Goal: Obtain resource: Download file/media

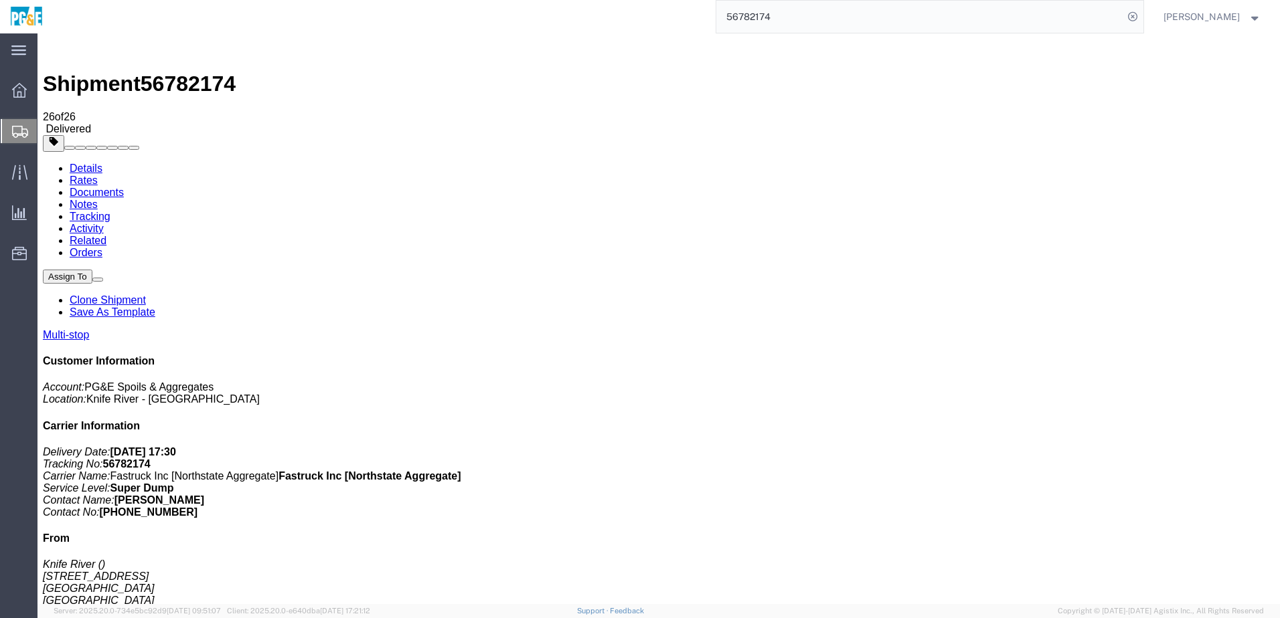
click at [782, 13] on input "56782174" at bounding box center [919, 17] width 407 height 32
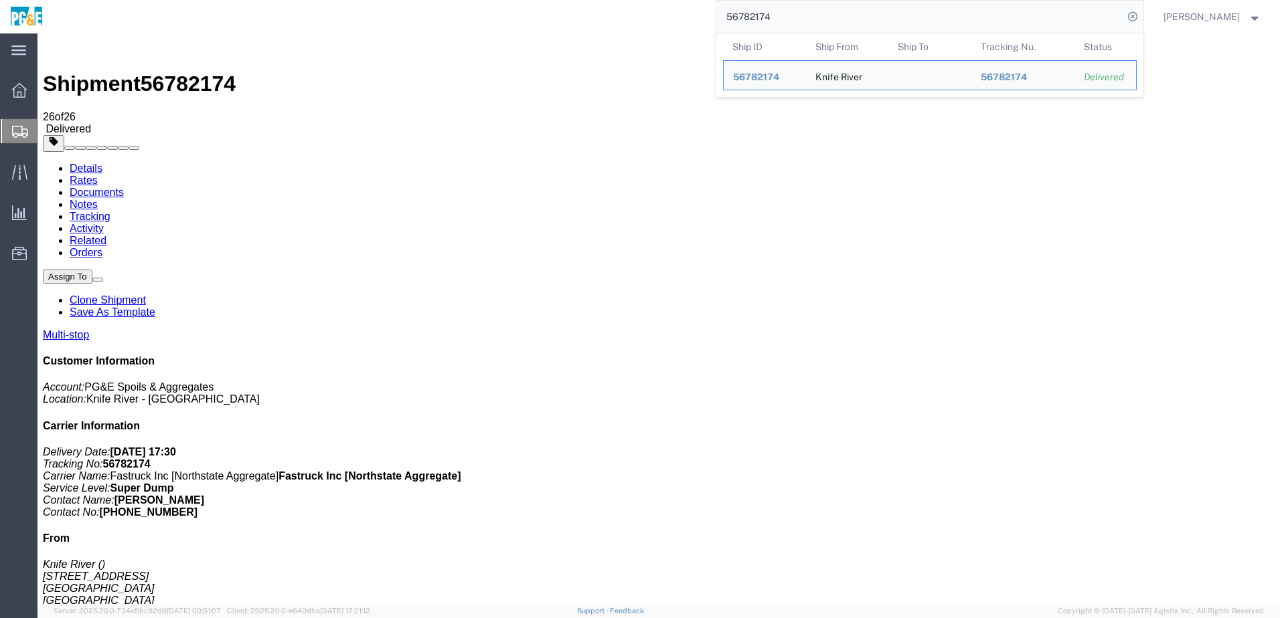
click at [782, 13] on input "56782174" at bounding box center [919, 17] width 407 height 32
paste input "673611"
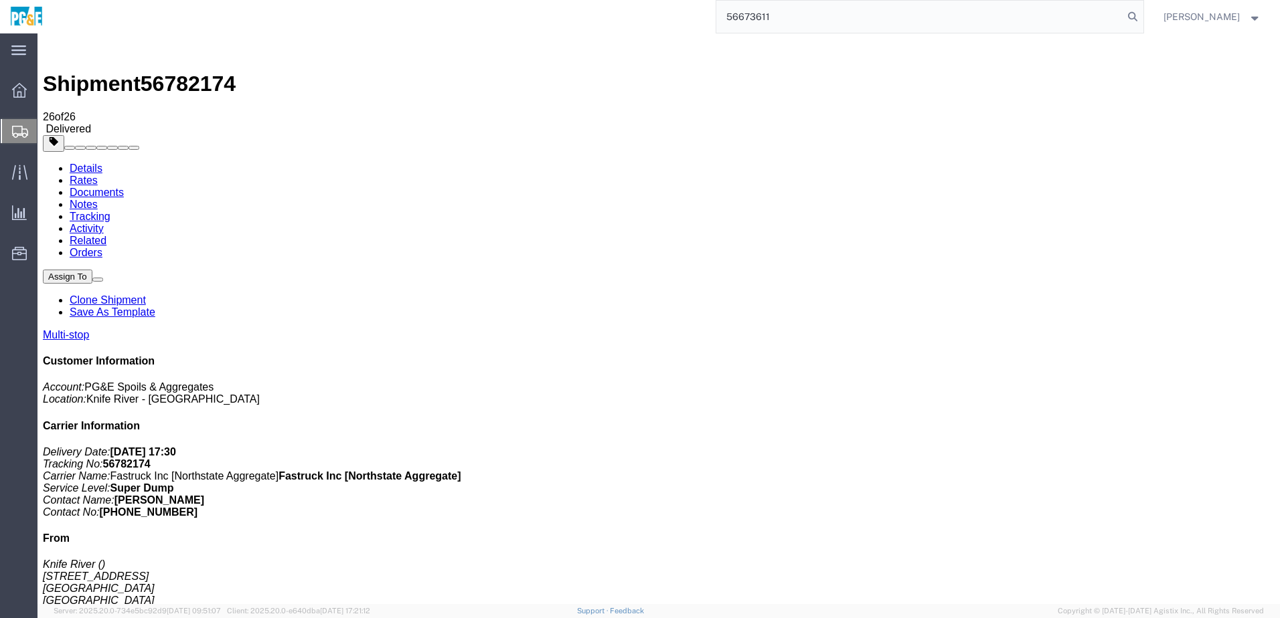
type input "56673611"
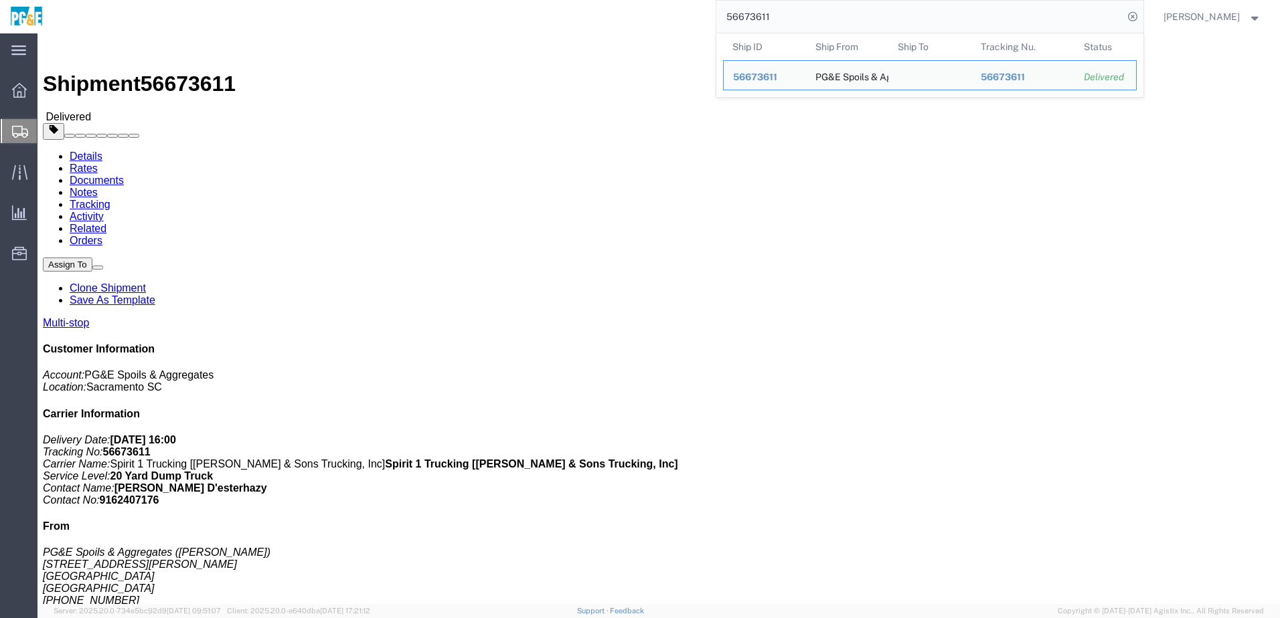
click h4 "Routing & Vehicle Information"
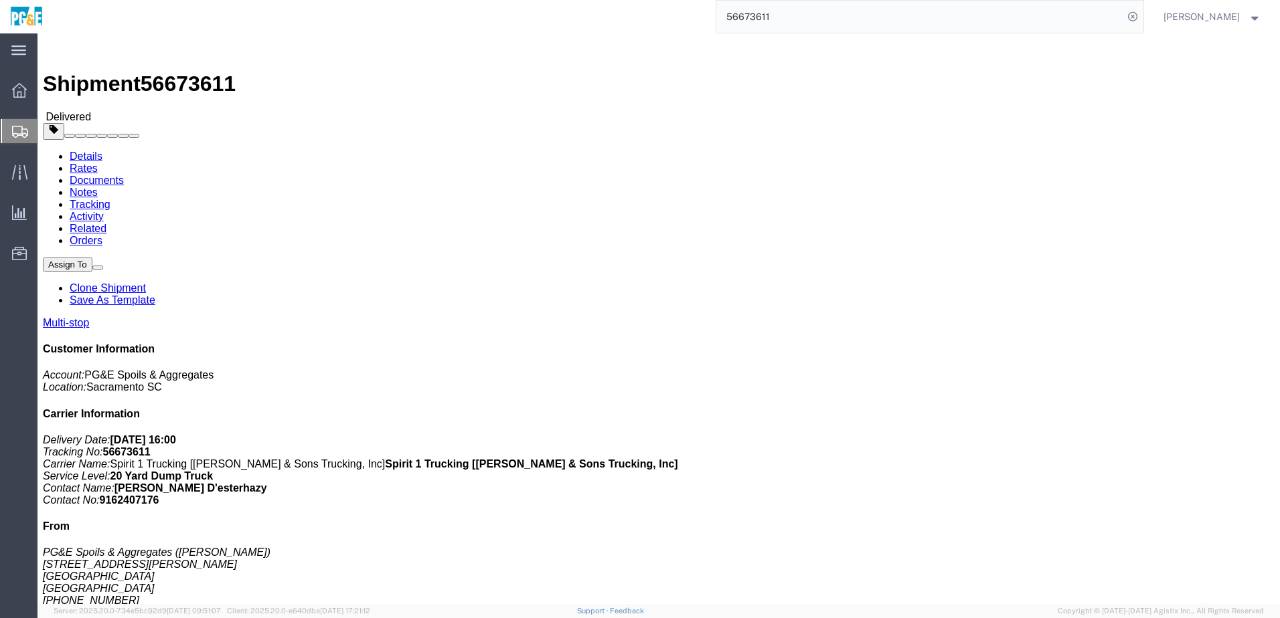
click link "Documents"
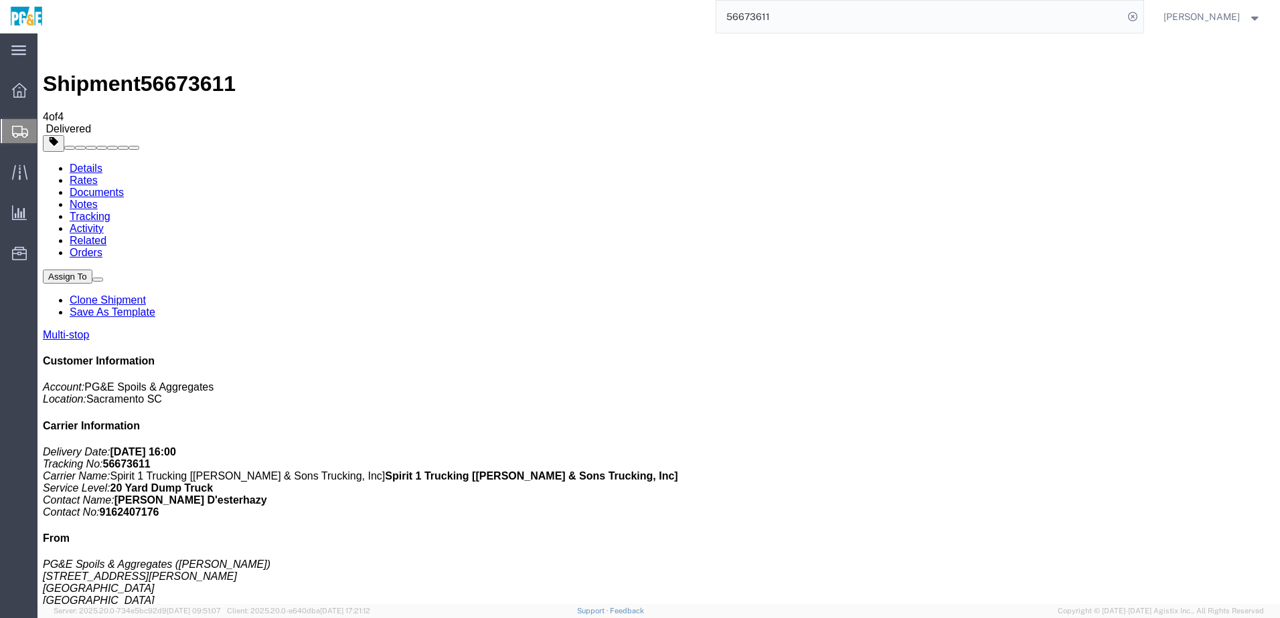
checkbox input "true"
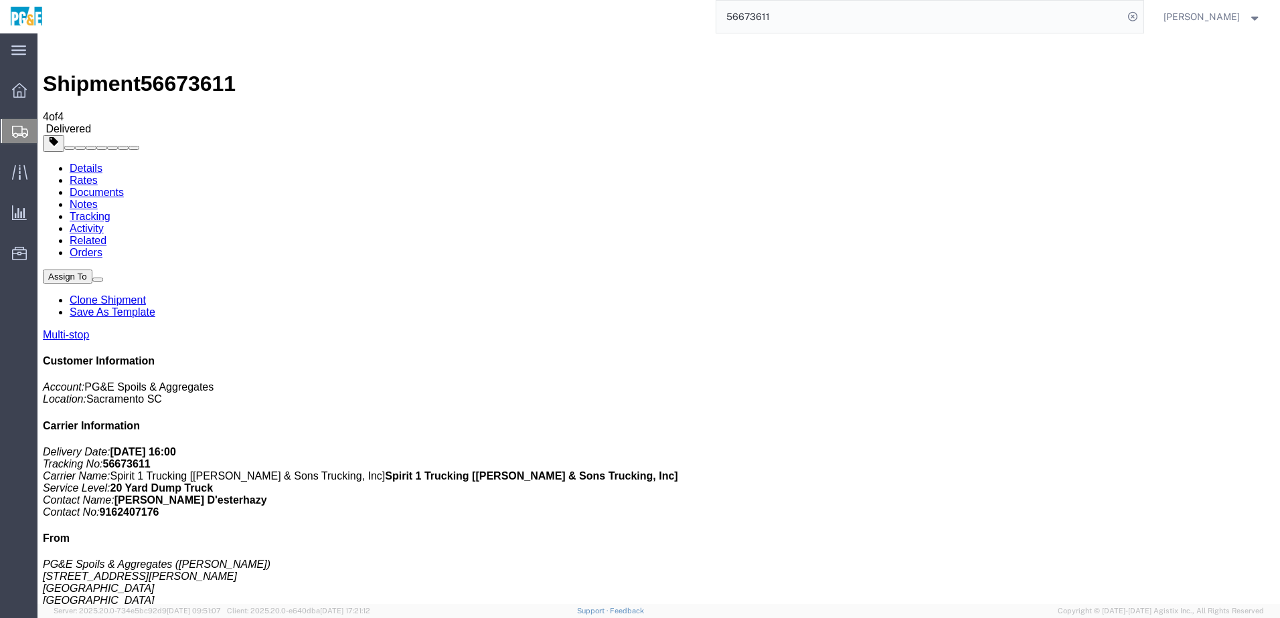
checkbox input "true"
click at [110, 211] on link "Tracking" at bounding box center [90, 216] width 41 height 11
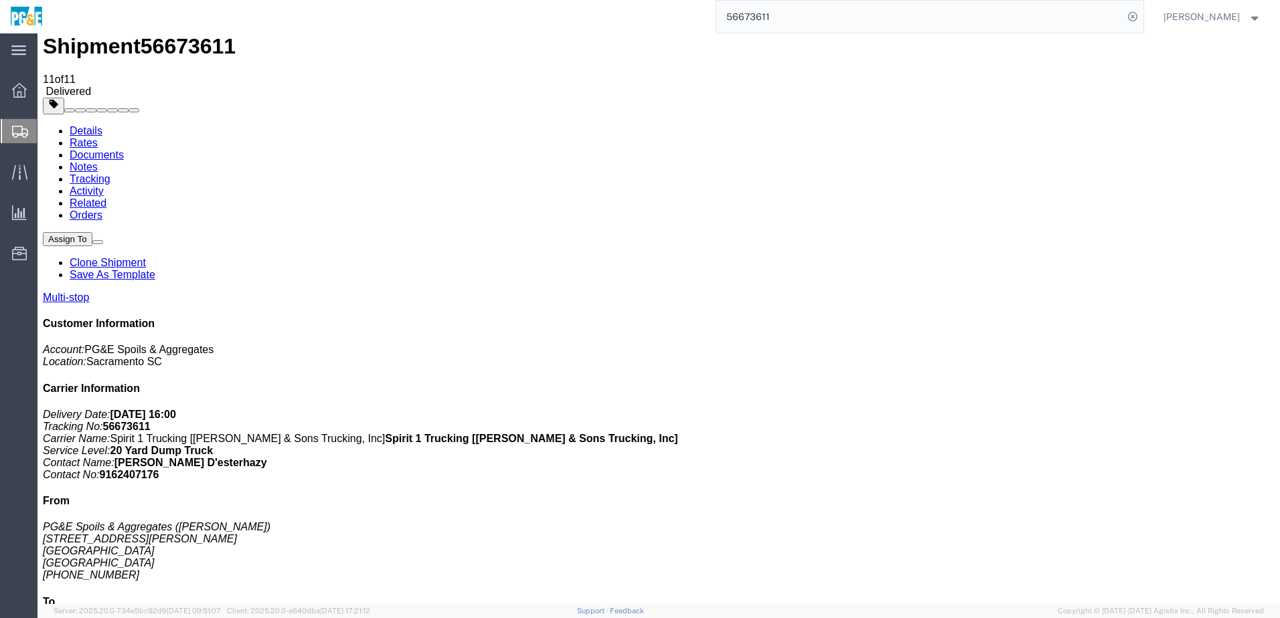
scroll to position [59, 0]
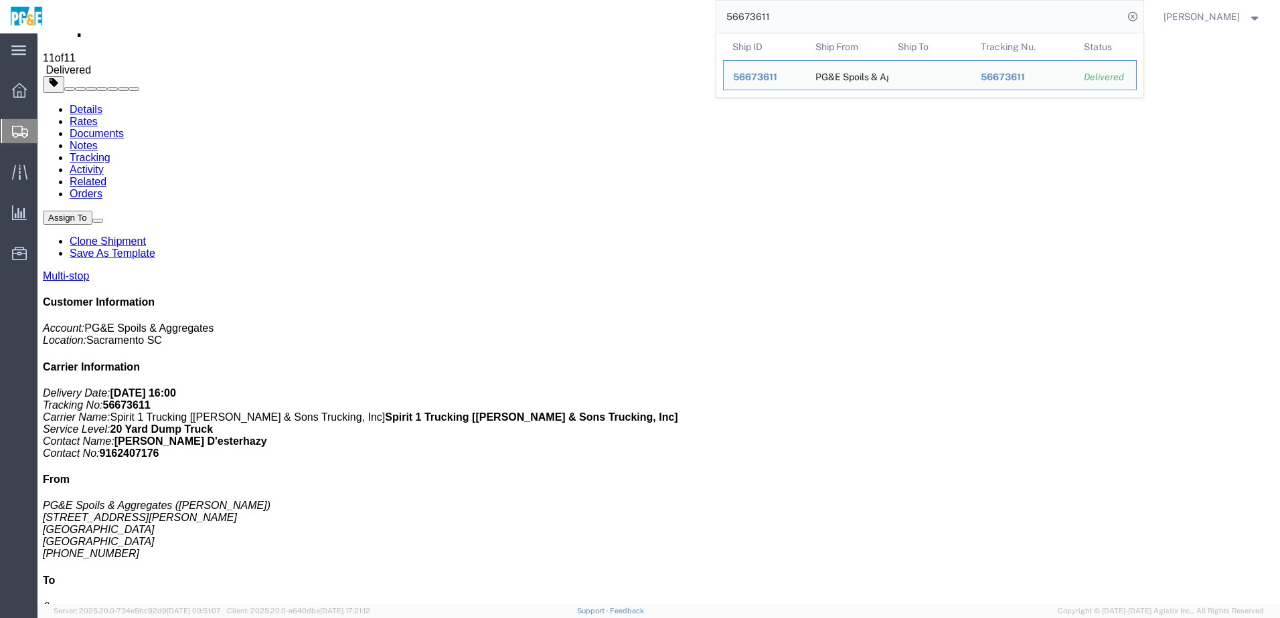
click at [762, 10] on input "56673611" at bounding box center [919, 17] width 407 height 32
paste input "700"
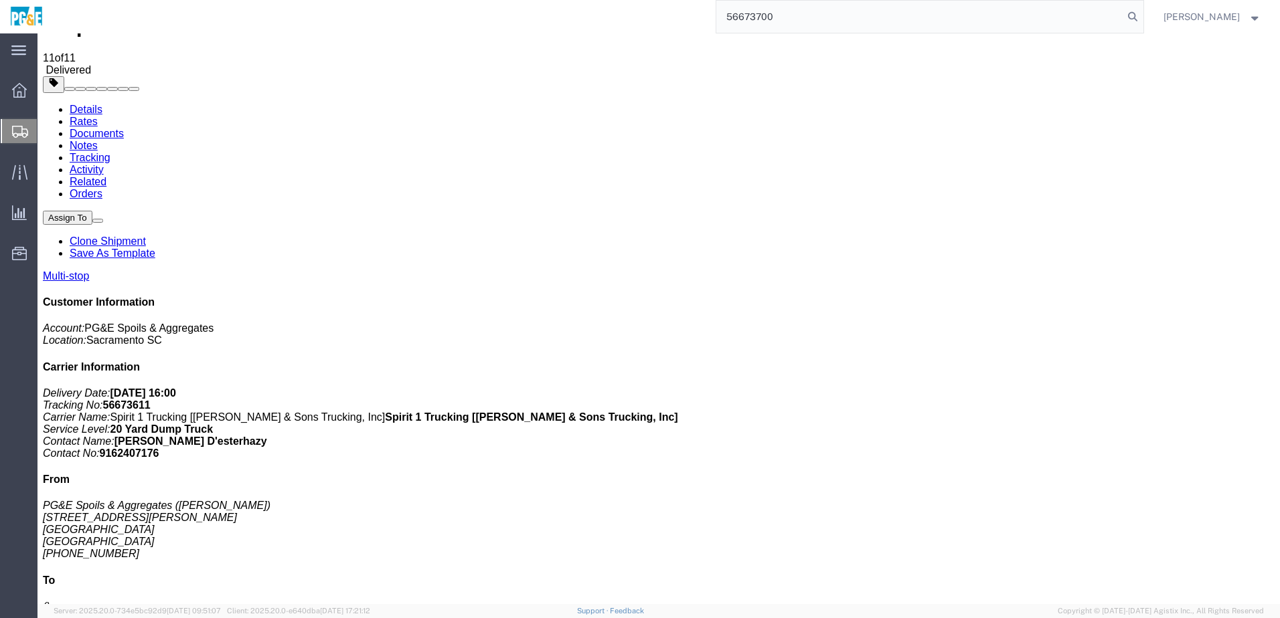
type input "56673700"
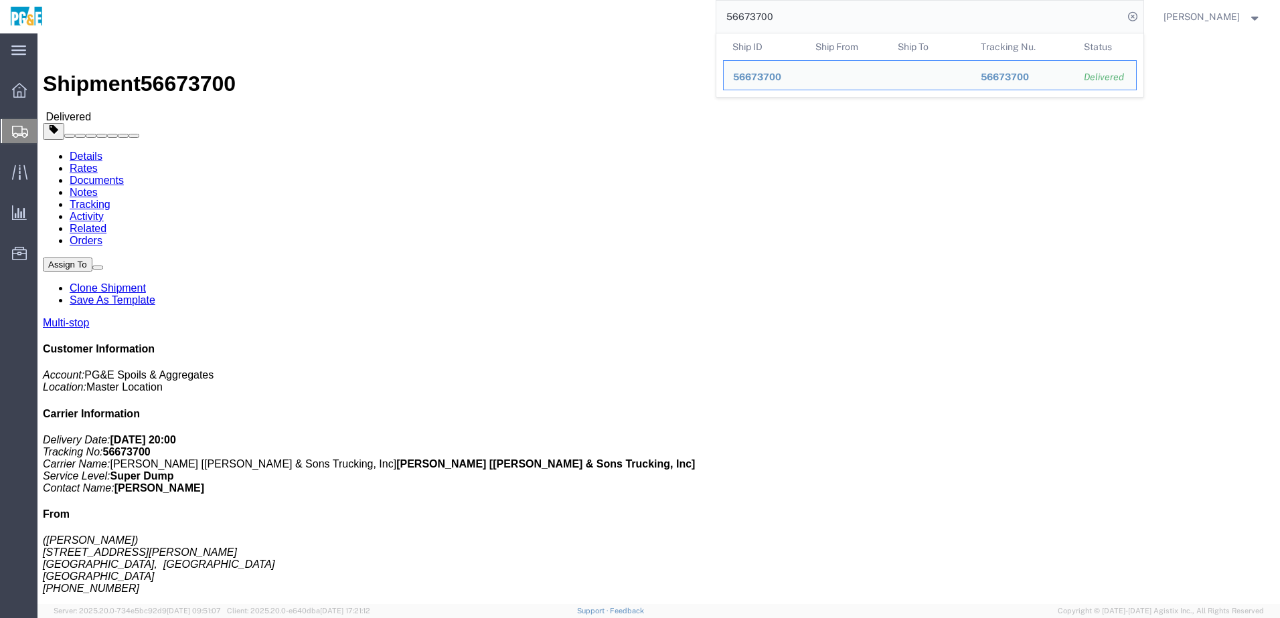
click link "Documents"
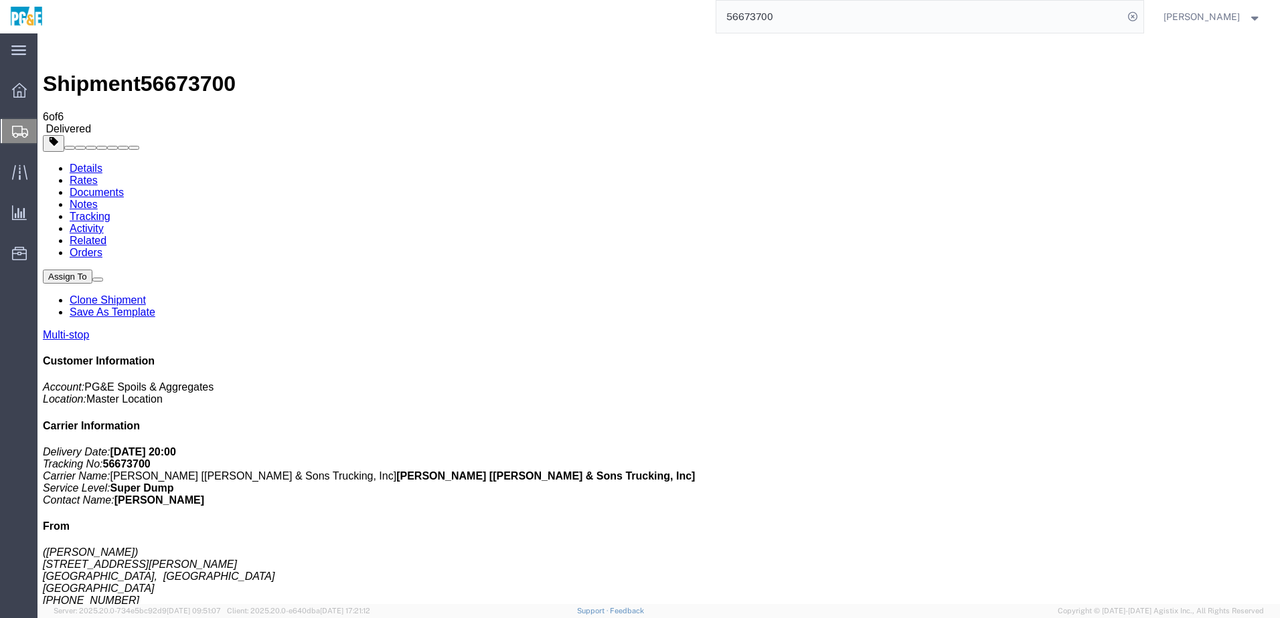
checkbox input "true"
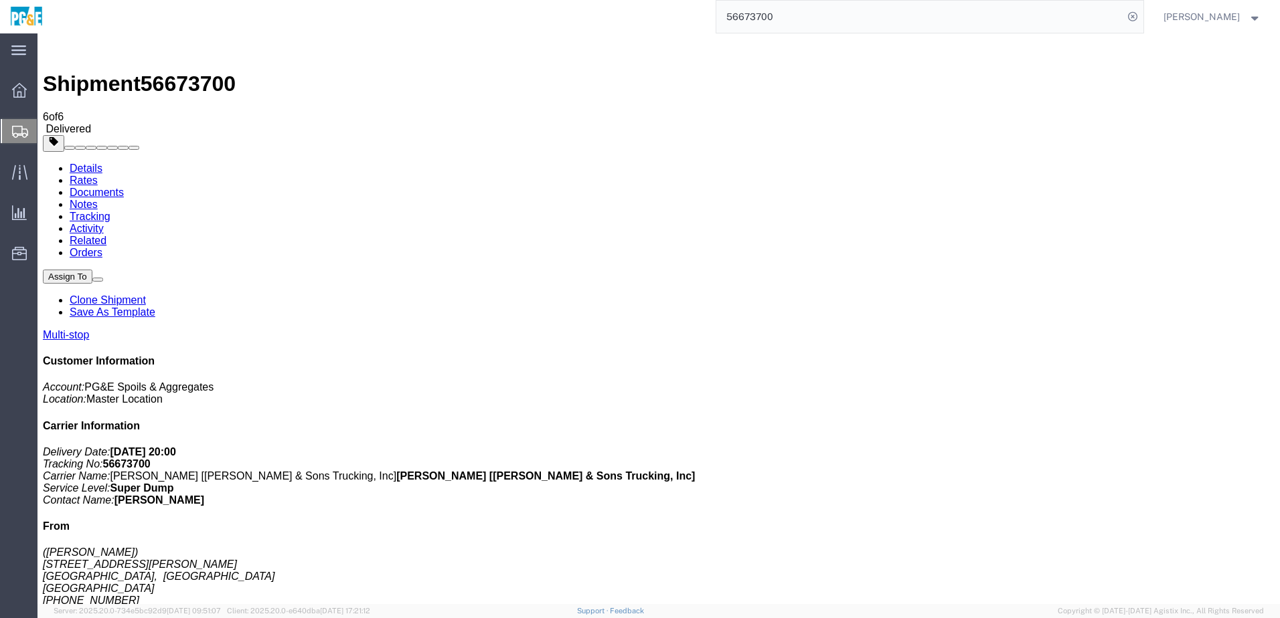
checkbox input "true"
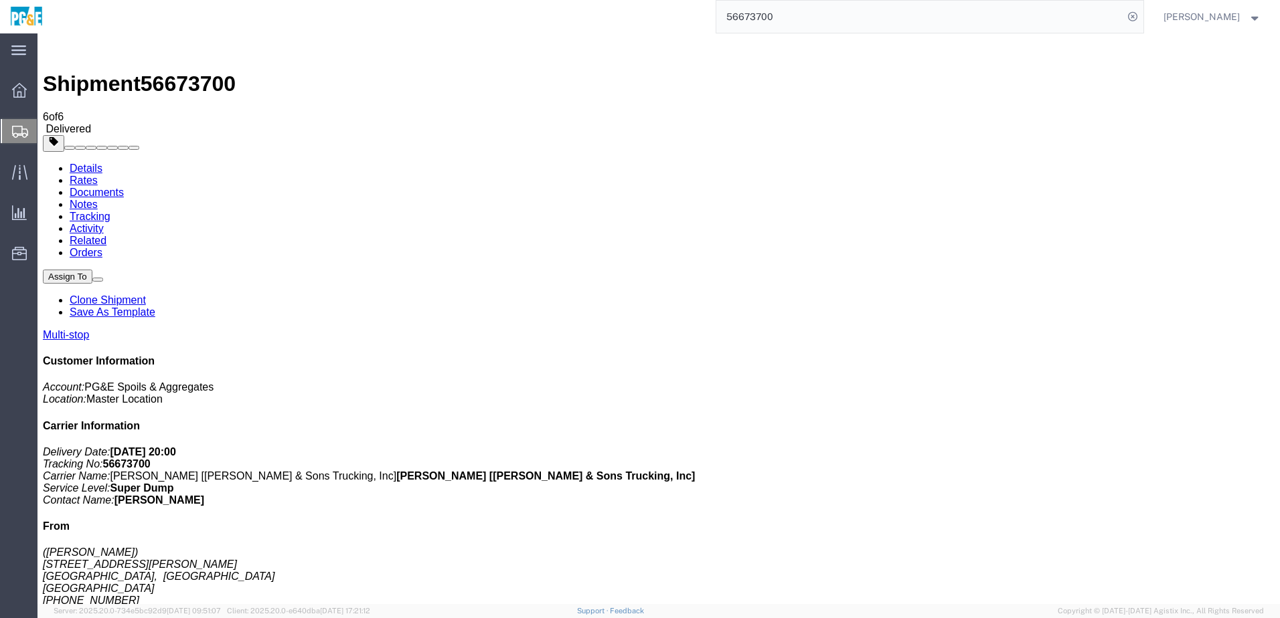
click at [110, 211] on link "Tracking" at bounding box center [90, 216] width 41 height 11
click at [769, 15] on input "56673700" at bounding box center [919, 17] width 407 height 32
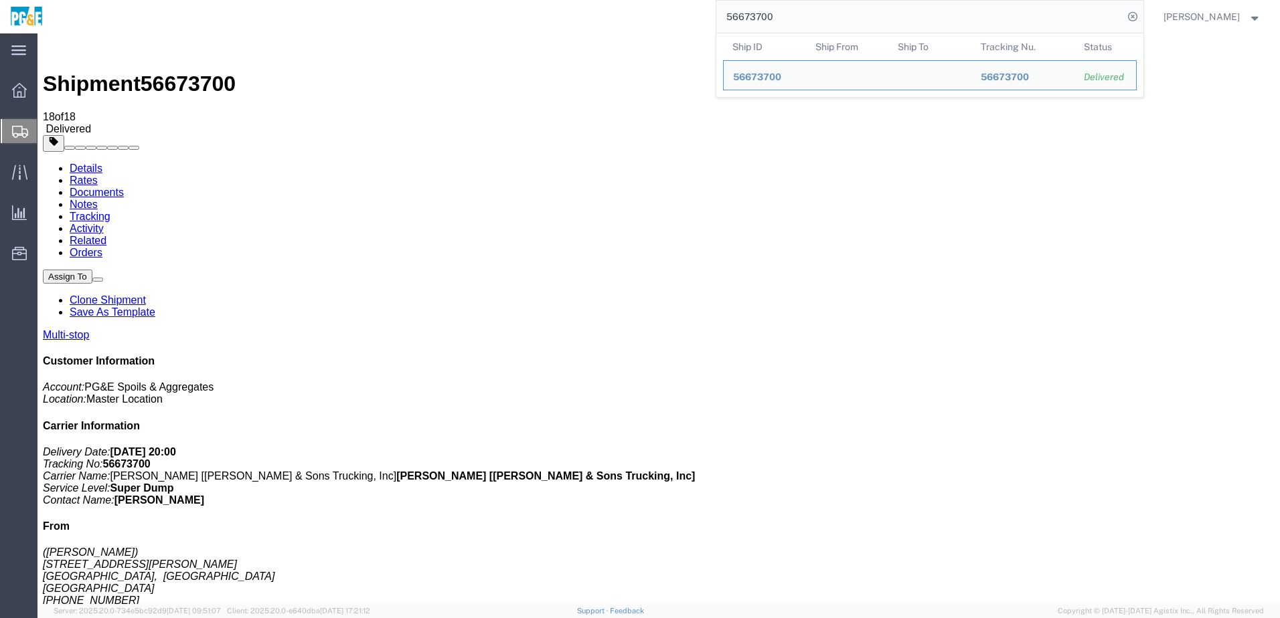
click at [767, 15] on input "56673700" at bounding box center [919, 17] width 407 height 32
click at [766, 15] on input "56673700" at bounding box center [919, 17] width 407 height 32
paste input "search"
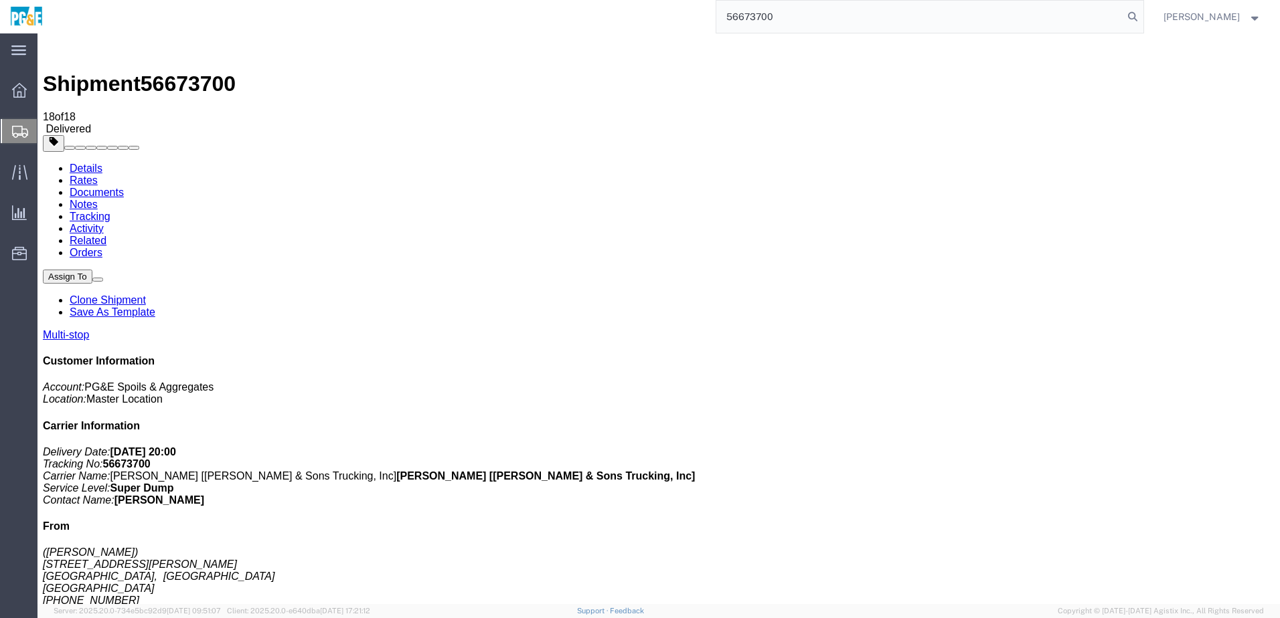
click at [124, 187] on link "Documents" at bounding box center [97, 192] width 54 height 11
click at [774, 17] on input "56673700" at bounding box center [919, 17] width 407 height 32
type input "56726934"
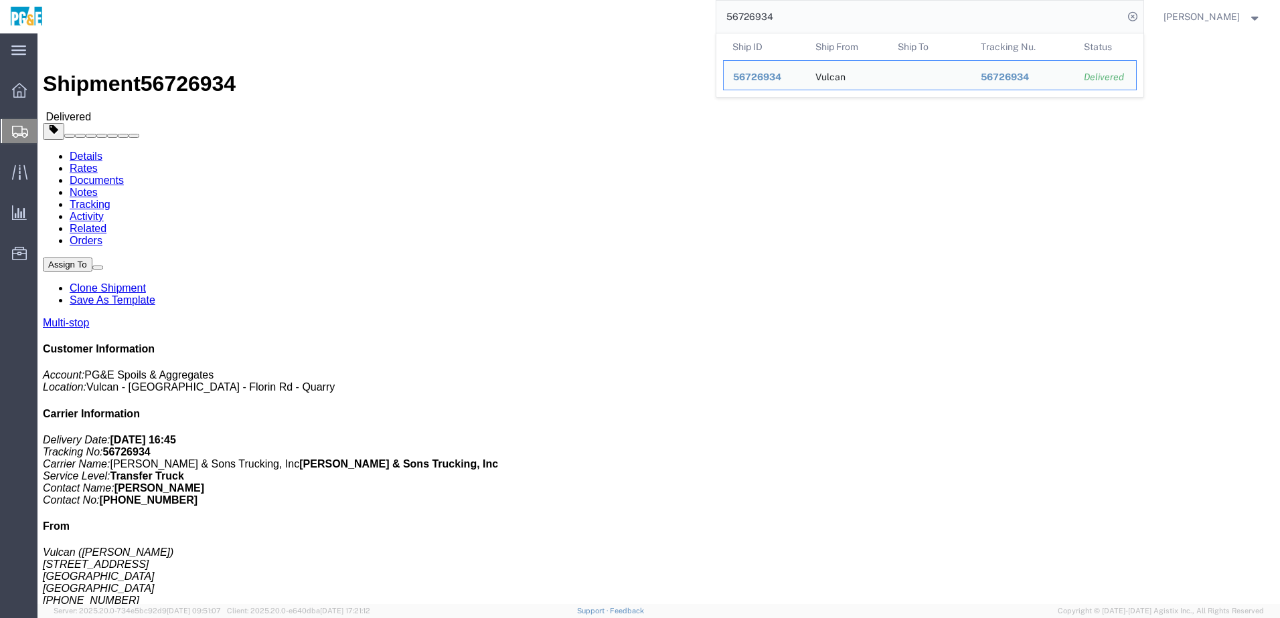
click link "Documents"
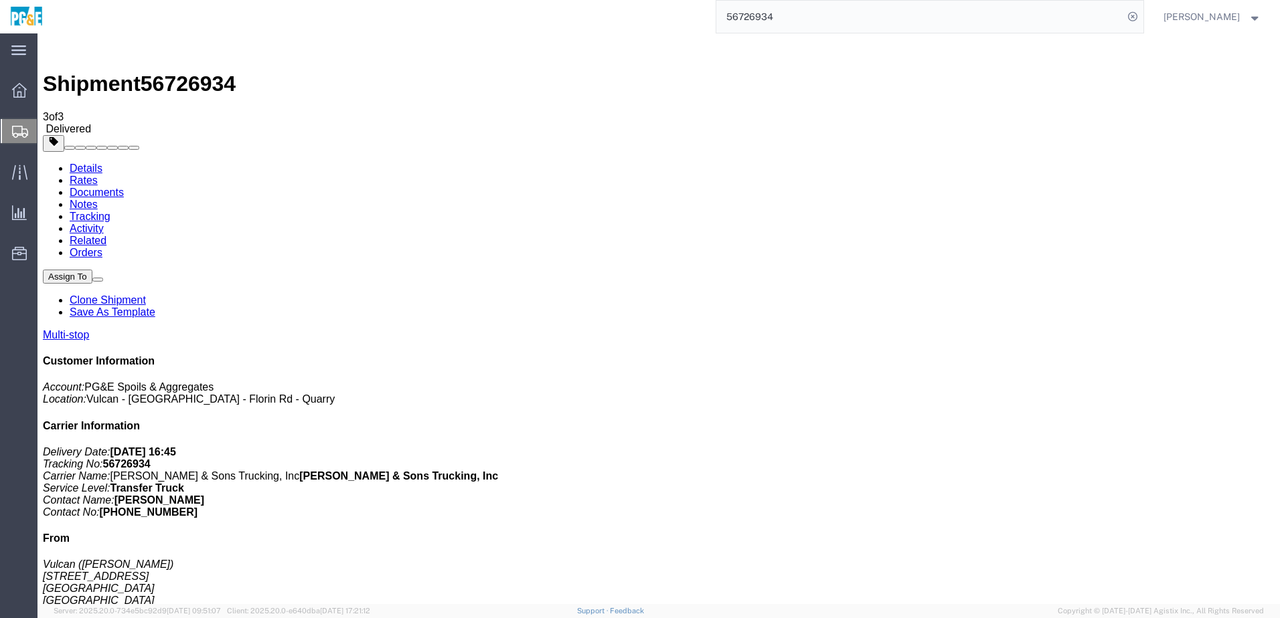
checkbox input "true"
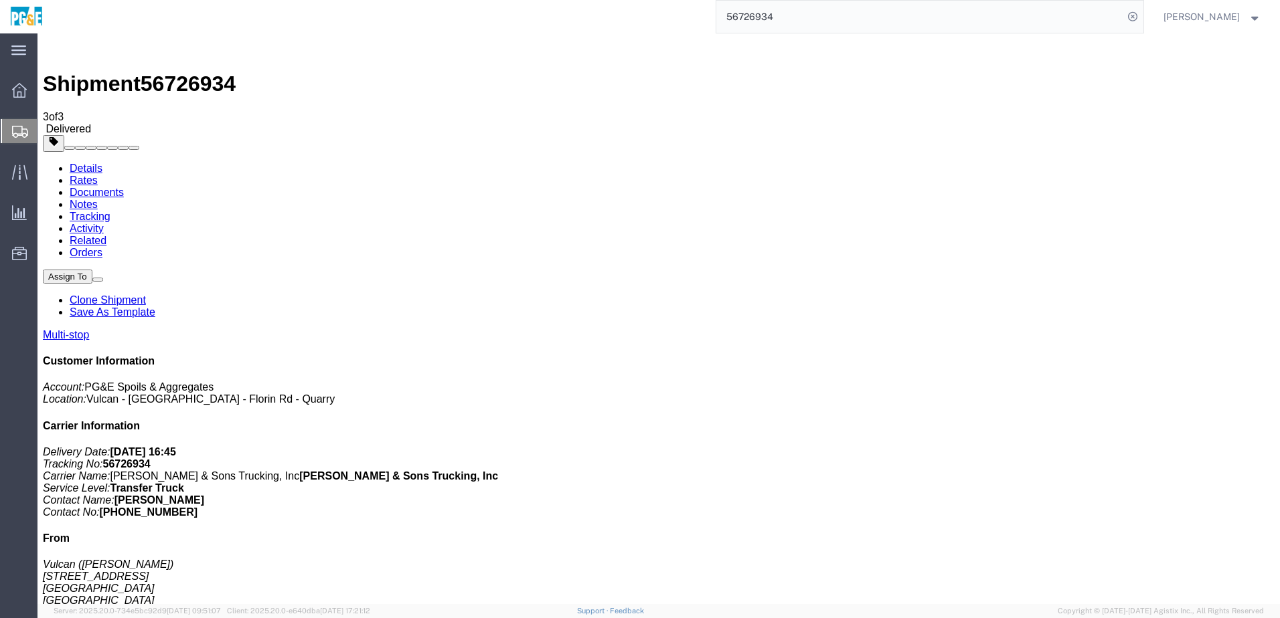
click at [110, 211] on link "Tracking" at bounding box center [90, 216] width 41 height 11
click at [124, 187] on link "Documents" at bounding box center [97, 192] width 54 height 11
drag, startPoint x: 37, startPoint y: 287, endPoint x: 327, endPoint y: 401, distance: 310.7
